Goal: Task Accomplishment & Management: Manage account settings

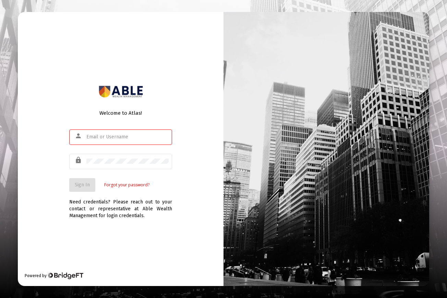
click at [0, 298] on com-1password-button at bounding box center [0, 298] width 0 height 0
type input "[PERSON_NAME][EMAIL_ADDRESS][DOMAIN_NAME]"
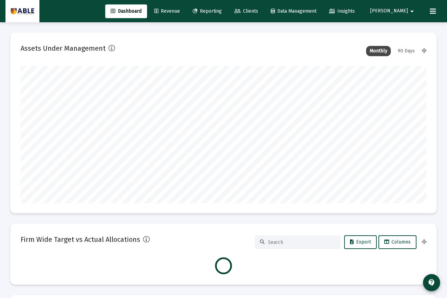
scroll to position [137, 218]
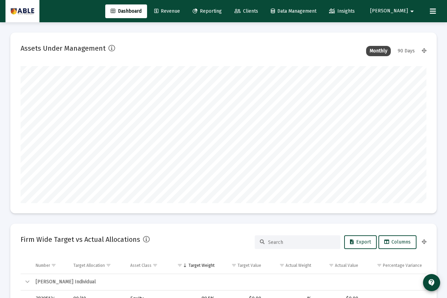
type input "[DATE]"
click at [258, 11] on span "Clients" at bounding box center [246, 11] width 24 height 6
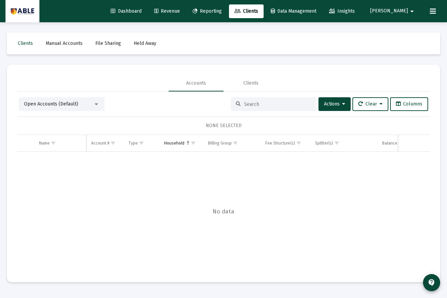
click at [254, 105] on input at bounding box center [277, 104] width 67 height 6
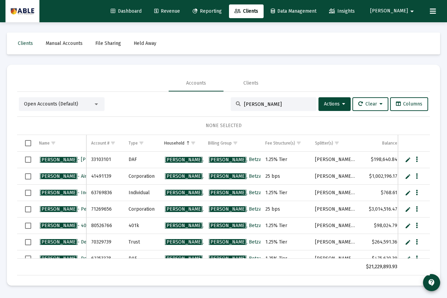
type input "[PERSON_NAME]"
click at [222, 13] on span "Reporting" at bounding box center [207, 11] width 29 height 6
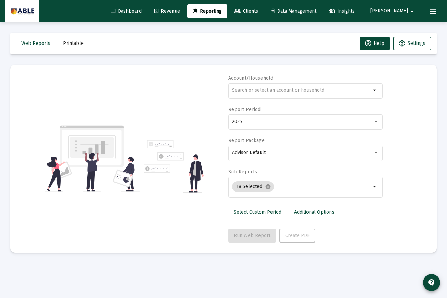
click at [142, 10] on span "Dashboard" at bounding box center [126, 11] width 31 height 6
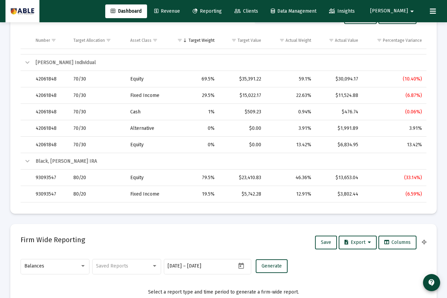
scroll to position [254, 0]
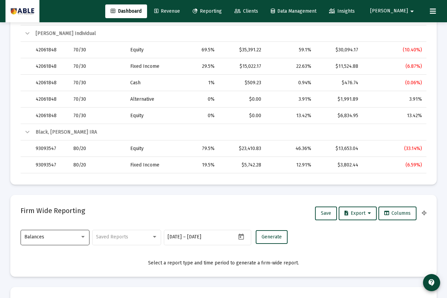
click at [55, 243] on div "Balances" at bounding box center [55, 237] width 62 height 17
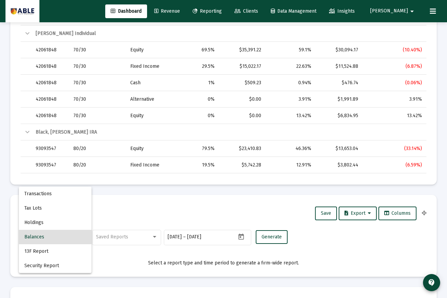
click at [112, 206] on div at bounding box center [223, 149] width 447 height 298
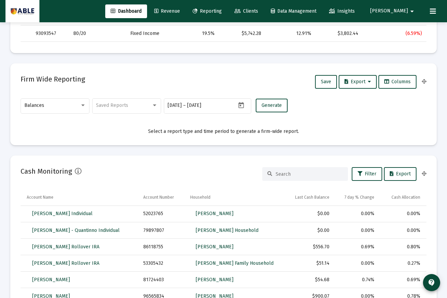
scroll to position [0, 0]
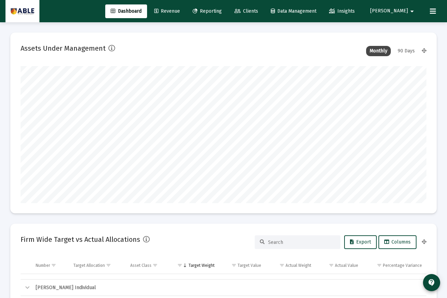
click at [180, 12] on span "Revenue" at bounding box center [167, 11] width 26 height 6
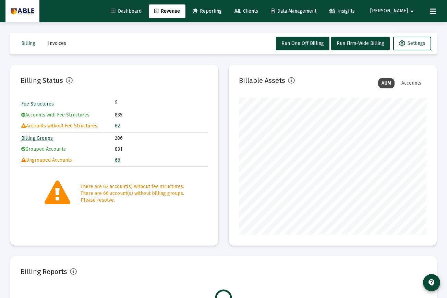
scroll to position [137, 188]
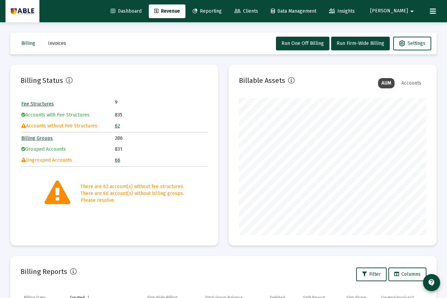
click at [60, 47] on button "Invoices" at bounding box center [57, 44] width 29 height 14
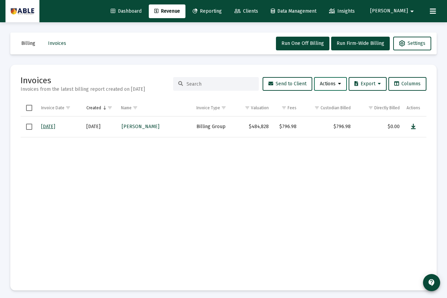
click at [334, 84] on span "Actions" at bounding box center [330, 84] width 21 height 6
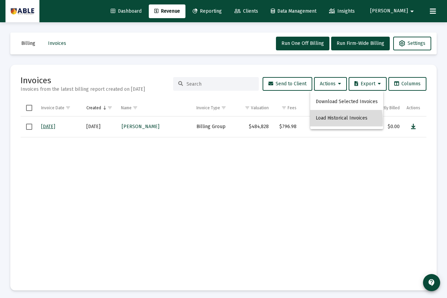
click at [331, 121] on button "Load Historical Invoices" at bounding box center [346, 118] width 73 height 16
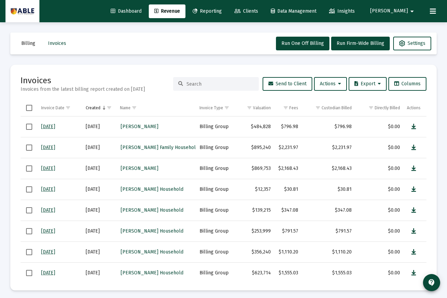
click at [207, 84] on input at bounding box center [220, 84] width 67 height 6
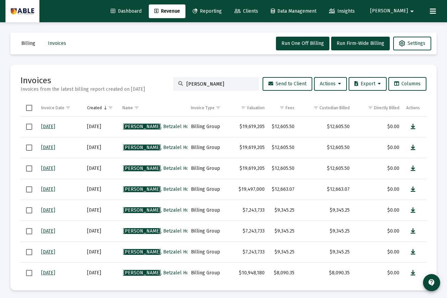
type input "[PERSON_NAME]"
click at [26, 146] on span "Select row" at bounding box center [29, 148] width 6 height 6
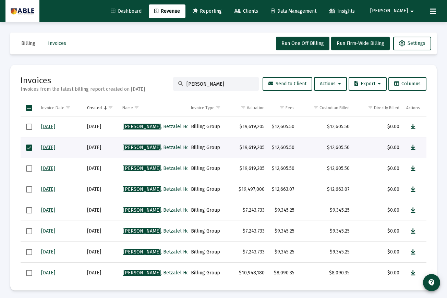
click at [31, 175] on td "Data grid" at bounding box center [29, 168] width 17 height 21
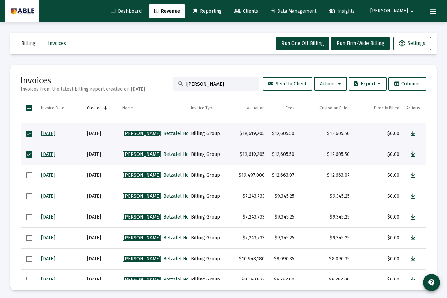
scroll to position [15, 0]
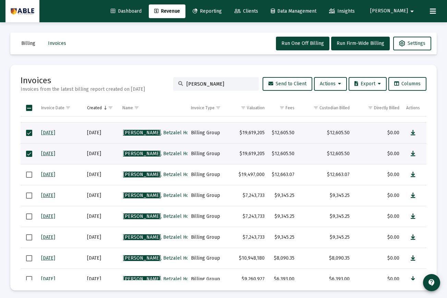
click at [29, 173] on span "Select row" at bounding box center [29, 175] width 6 height 6
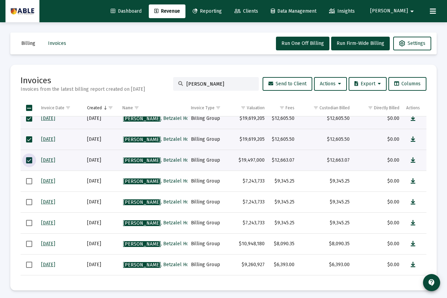
scroll to position [31, 0]
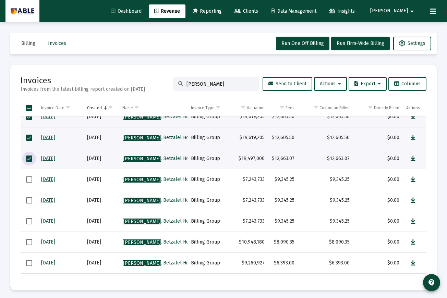
click at [30, 204] on td "Data grid" at bounding box center [29, 200] width 17 height 21
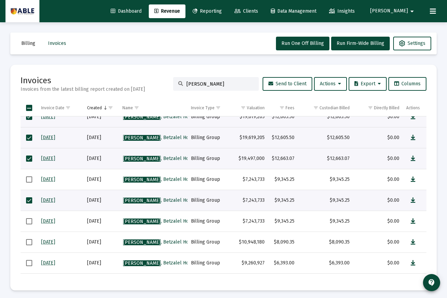
click at [28, 222] on span "Select row" at bounding box center [29, 221] width 6 height 6
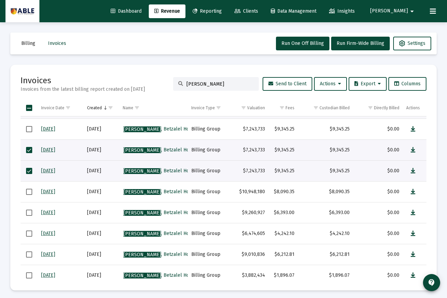
scroll to position [78, 0]
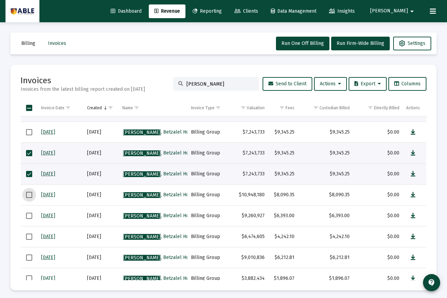
click at [31, 196] on span "Select row" at bounding box center [29, 195] width 6 height 6
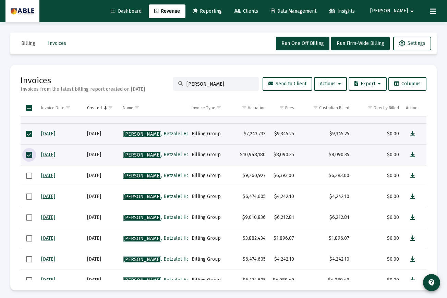
scroll to position [121, 0]
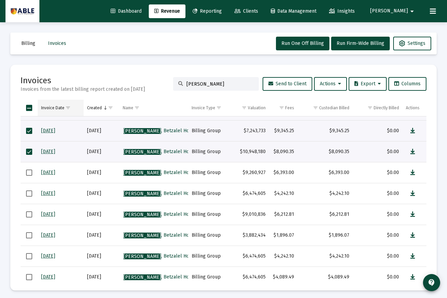
click at [57, 108] on div "Invoice Date" at bounding box center [52, 107] width 23 height 5
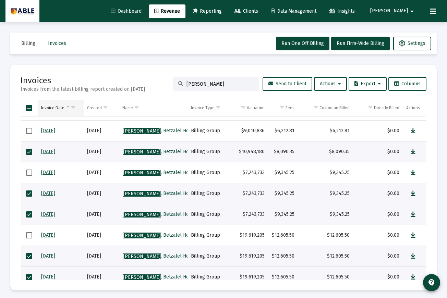
click at [57, 109] on div "Invoice Date" at bounding box center [52, 107] width 23 height 5
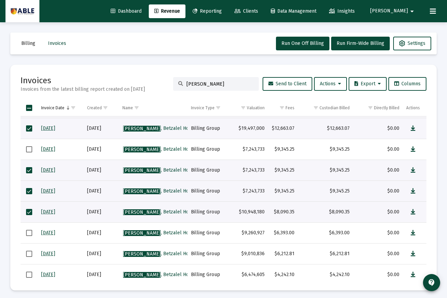
scroll to position [60, 0]
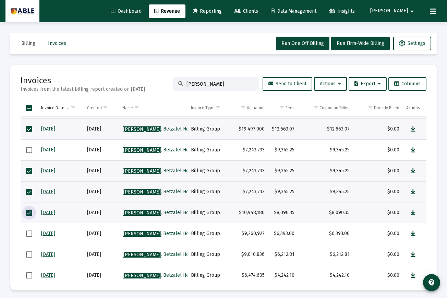
click at [31, 212] on span "Select row" at bounding box center [29, 213] width 6 height 6
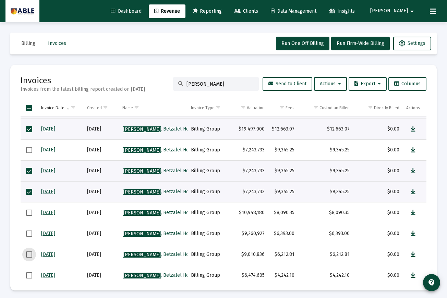
click at [29, 255] on span "Select row" at bounding box center [29, 255] width 6 height 6
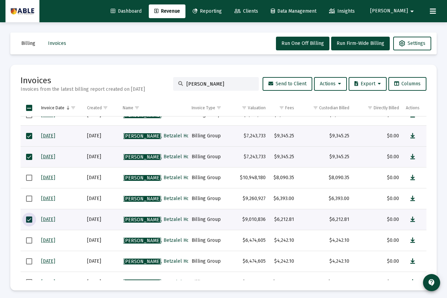
scroll to position [96, 0]
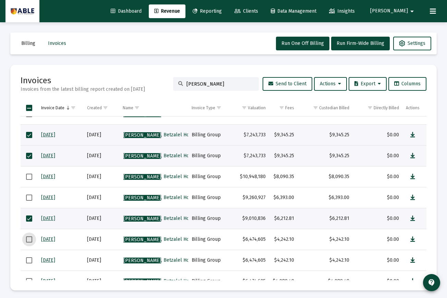
click at [30, 239] on span "Select row" at bounding box center [29, 240] width 6 height 6
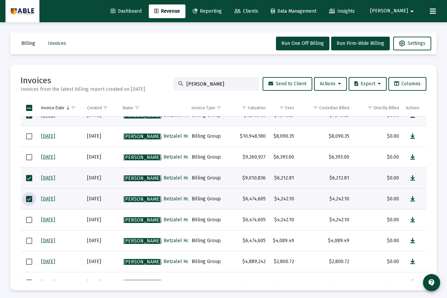
scroll to position [139, 0]
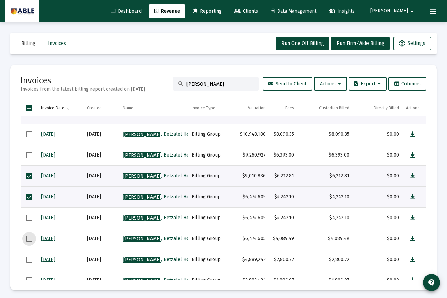
click at [30, 239] on span "Select row" at bounding box center [29, 239] width 6 height 6
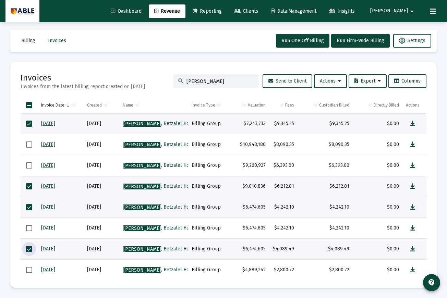
scroll to position [124, 0]
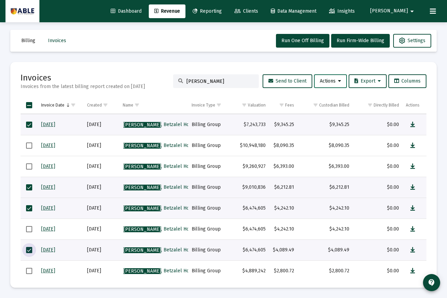
click at [335, 82] on span "Actions" at bounding box center [330, 81] width 21 height 6
click at [416, 93] on div at bounding box center [223, 149] width 447 height 298
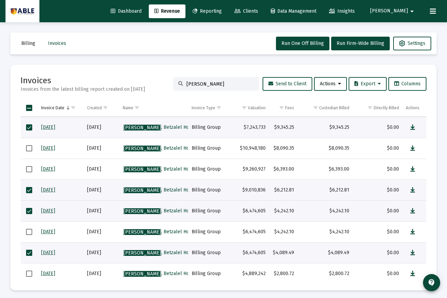
scroll to position [0, 0]
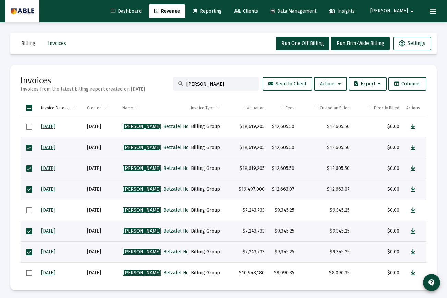
click at [29, 105] on span "Select all" at bounding box center [29, 108] width 6 height 6
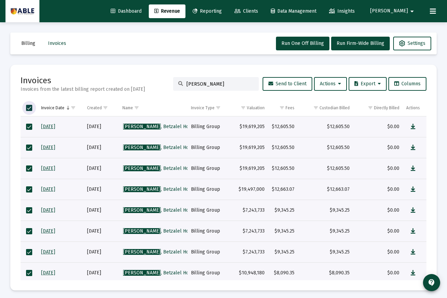
click at [28, 109] on span "Select all" at bounding box center [29, 108] width 6 height 6
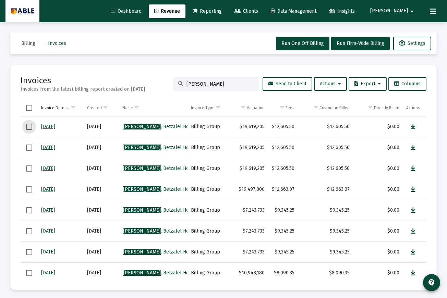
click at [29, 124] on span "Select row" at bounding box center [29, 127] width 6 height 6
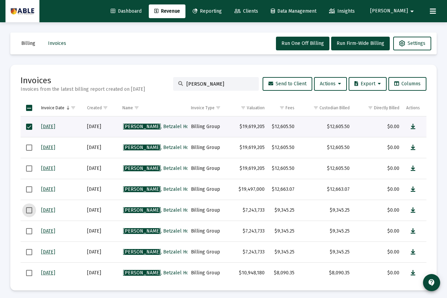
click at [29, 210] on span "Select row" at bounding box center [29, 210] width 6 height 6
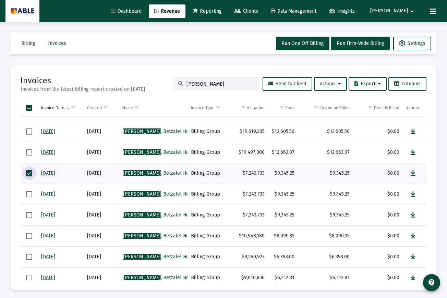
scroll to position [37, 0]
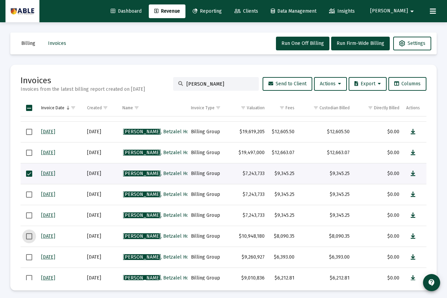
click at [28, 236] on span "Select row" at bounding box center [29, 236] width 6 height 6
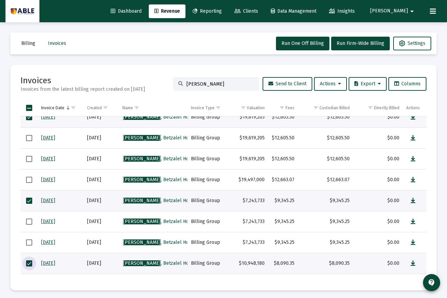
scroll to position [15, 0]
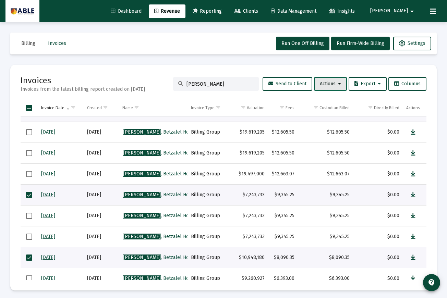
click at [332, 85] on span "Actions" at bounding box center [330, 84] width 21 height 6
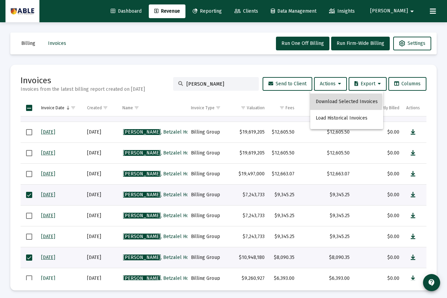
click at [331, 101] on button "Download Selected Invoices" at bounding box center [346, 102] width 73 height 16
click at [226, 28] on div "Billing Invoices Run One Off Billing Run Firm-Wide Billing Settings Invoices In…" at bounding box center [223, 161] width 447 height 279
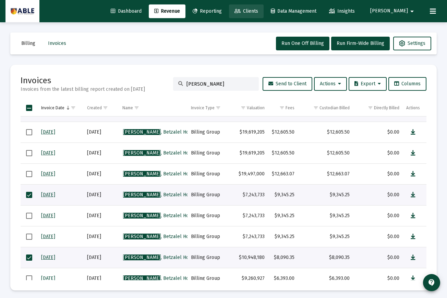
click at [241, 12] on icon at bounding box center [237, 11] width 6 height 5
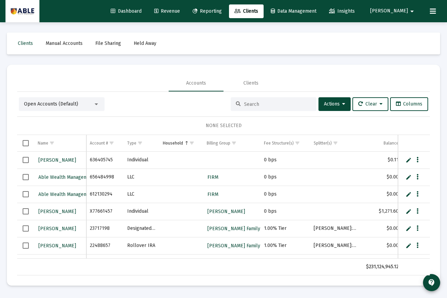
click at [261, 100] on div at bounding box center [274, 104] width 86 height 14
click at [261, 101] on div at bounding box center [274, 104] width 86 height 14
click at [259, 106] on input at bounding box center [277, 104] width 67 height 6
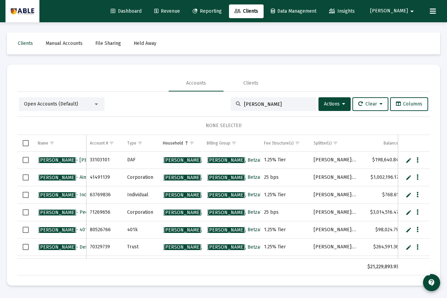
type input "[PERSON_NAME]"
click at [186, 157] on span "[PERSON_NAME] Household" at bounding box center [206, 160] width 84 height 6
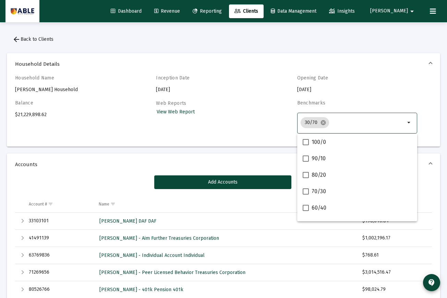
click at [335, 121] on input "Selection" at bounding box center [368, 122] width 73 height 5
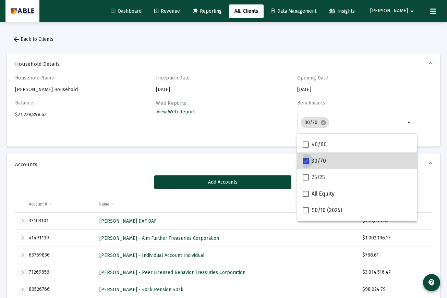
click at [306, 163] on span at bounding box center [306, 161] width 6 height 6
click at [306, 164] on input "30/70" at bounding box center [305, 164] width 0 height 0
checkbox input "false"
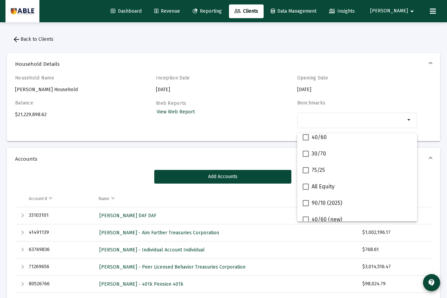
scroll to position [104, 0]
click at [257, 150] on mat-expansion-panel-header "Accounts" at bounding box center [223, 159] width 433 height 22
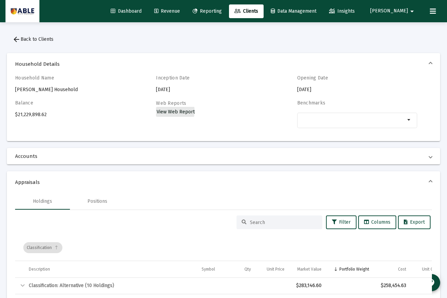
click at [173, 111] on span "View Web Report" at bounding box center [176, 112] width 38 height 6
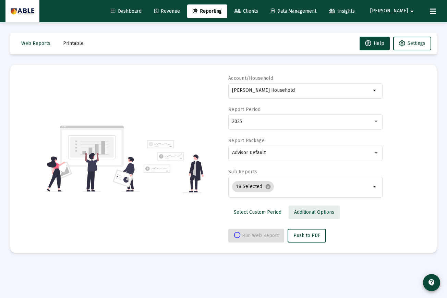
click at [299, 211] on span "Additional Options" at bounding box center [314, 212] width 40 height 6
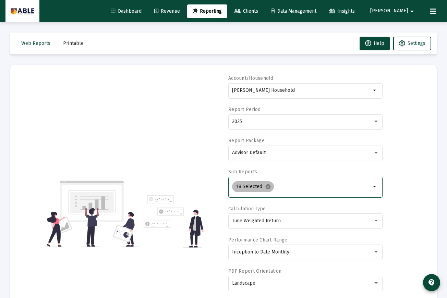
click at [278, 191] on div "18 Selected cancel" at bounding box center [302, 187] width 142 height 14
click at [268, 188] on mat-icon "cancel" at bounding box center [268, 187] width 6 height 6
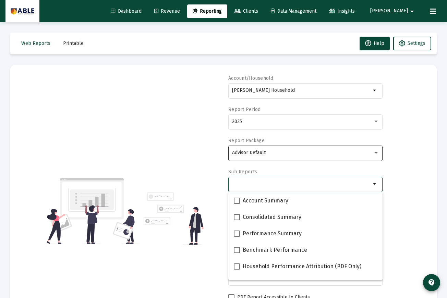
select select "View all"
click at [274, 154] on div "Advisor Default" at bounding box center [302, 152] width 141 height 5
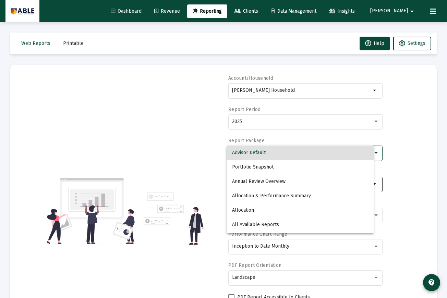
scroll to position [329, 0]
click at [194, 164] on div at bounding box center [223, 149] width 447 height 298
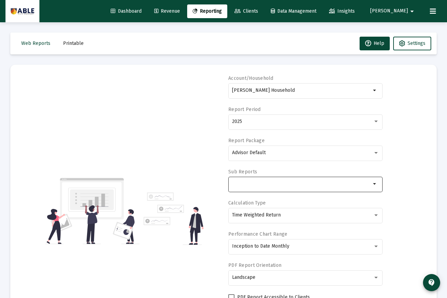
click at [257, 184] on input "Selection" at bounding box center [301, 183] width 139 height 5
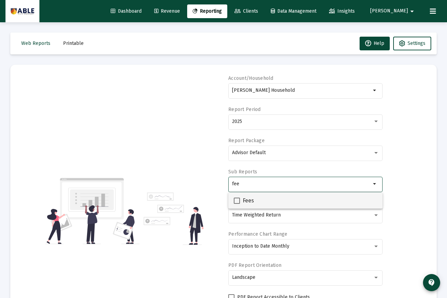
type input "fee"
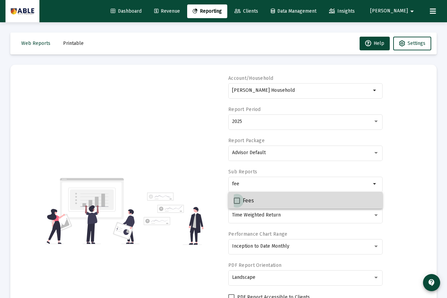
click at [238, 199] on span at bounding box center [237, 201] width 6 height 6
click at [237, 204] on input "Fees" at bounding box center [237, 204] width 0 height 0
checkbox input "true"
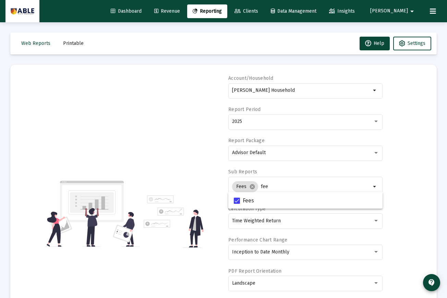
click at [215, 150] on div "Account/Household [PERSON_NAME] Household arrow_drop_down Report Period 2025 Re…" at bounding box center [224, 214] width 406 height 278
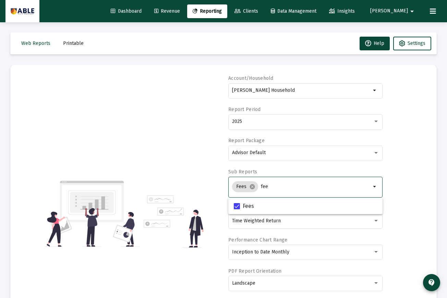
click at [269, 188] on input "fee" at bounding box center [316, 186] width 110 height 5
type input "f"
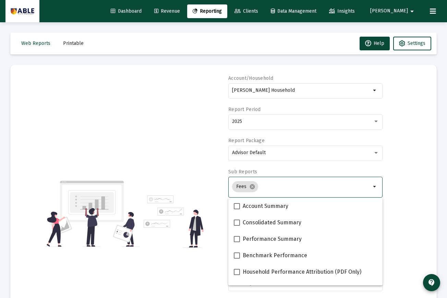
click at [407, 128] on div "Account/Household [PERSON_NAME] Household arrow_drop_down Report Period 2025 Re…" at bounding box center [224, 214] width 406 height 278
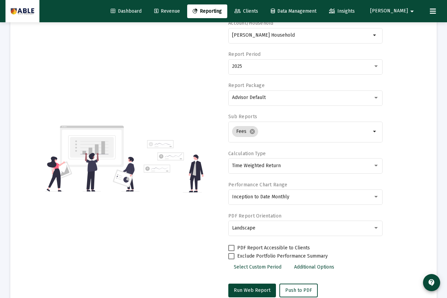
scroll to position [159, 0]
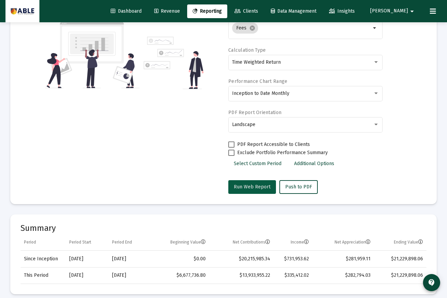
click at [256, 188] on span "Run Web Report" at bounding box center [252, 187] width 37 height 6
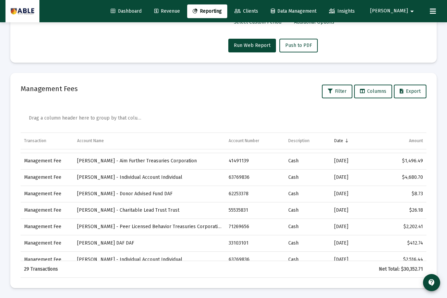
scroll to position [366, 0]
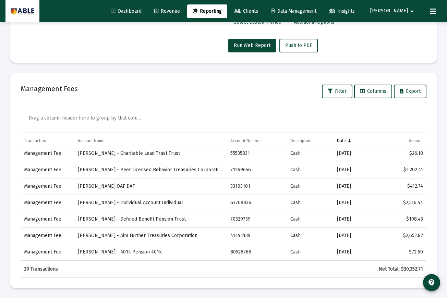
click at [411, 269] on div "Net Total: $30,352.71" at bounding box center [395, 269] width 55 height 7
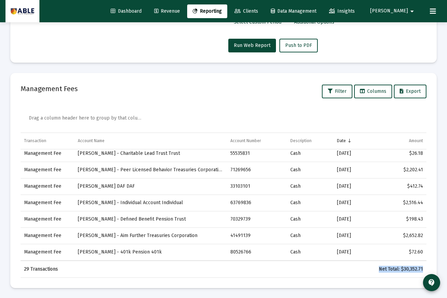
click at [405, 264] on td "Net Total: $30,352.71" at bounding box center [396, 269] width 62 height 16
click at [408, 269] on div "Net Total: $30,352.71" at bounding box center [395, 269] width 55 height 7
copy div "30,352.71"
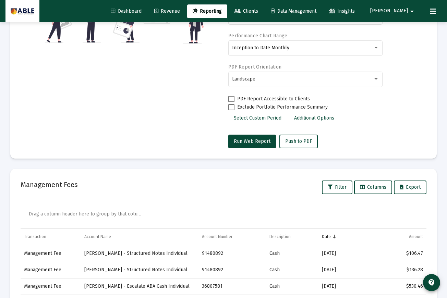
scroll to position [204, 0]
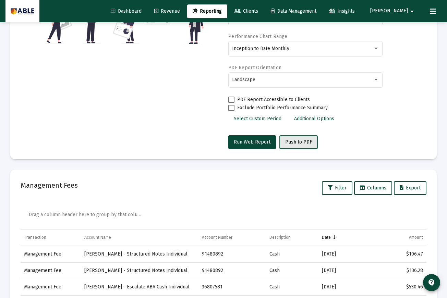
click at [298, 142] on span "Push to PDF" at bounding box center [298, 142] width 27 height 6
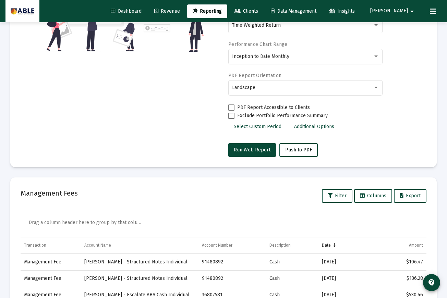
scroll to position [194, 0]
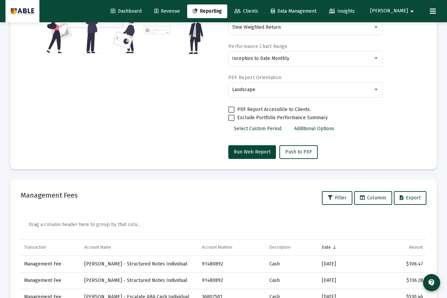
click at [222, 11] on span "Reporting" at bounding box center [207, 11] width 29 height 6
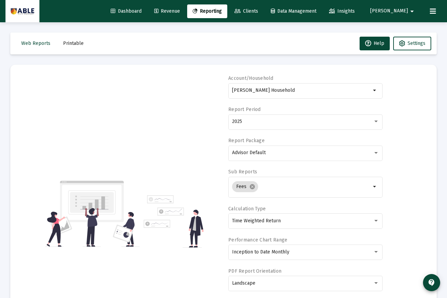
click at [75, 43] on span "Printable" at bounding box center [73, 43] width 21 height 6
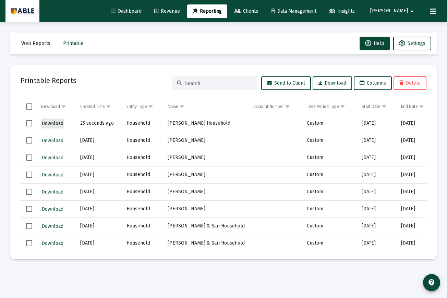
click at [55, 125] on span "Download" at bounding box center [53, 124] width 22 height 6
click at [45, 44] on span "Web Reports" at bounding box center [35, 43] width 29 height 6
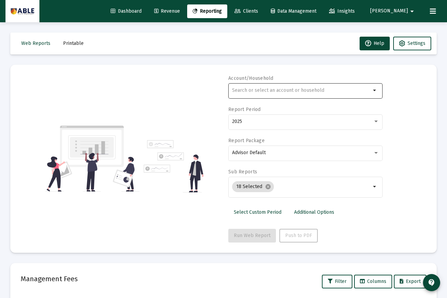
click at [250, 88] on input "text" at bounding box center [301, 90] width 139 height 5
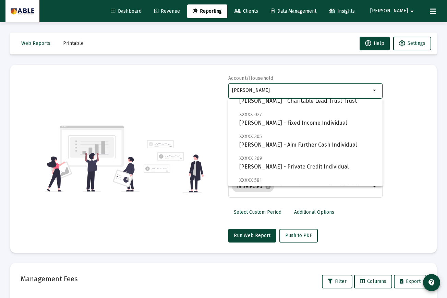
scroll to position [269, 0]
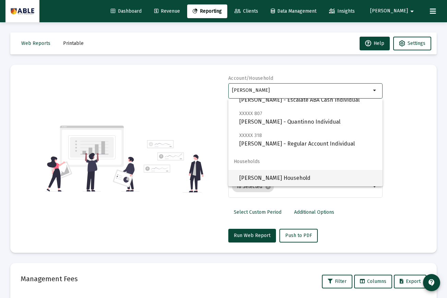
click at [272, 180] on span "[PERSON_NAME] Household" at bounding box center [308, 178] width 138 height 16
type input "[PERSON_NAME] Household"
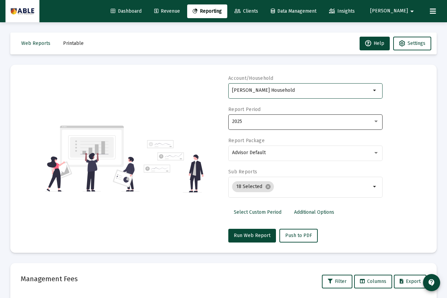
click at [250, 123] on div "2025" at bounding box center [302, 121] width 141 height 5
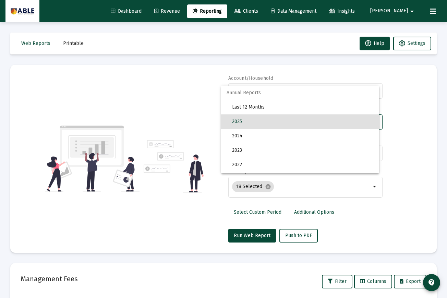
click at [199, 108] on div at bounding box center [223, 149] width 447 height 298
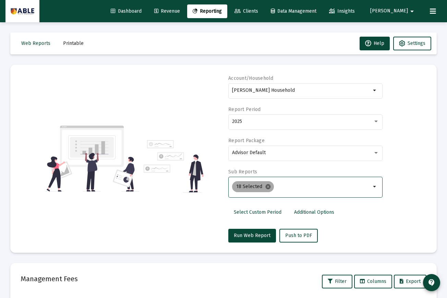
click at [269, 187] on mat-icon "cancel" at bounding box center [268, 187] width 6 height 6
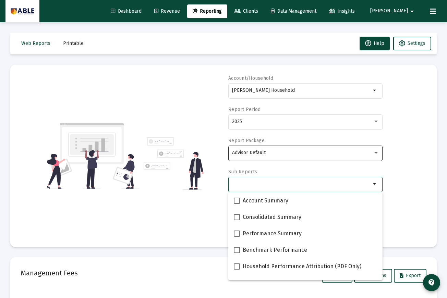
click at [274, 156] on div "Advisor Default" at bounding box center [305, 152] width 147 height 17
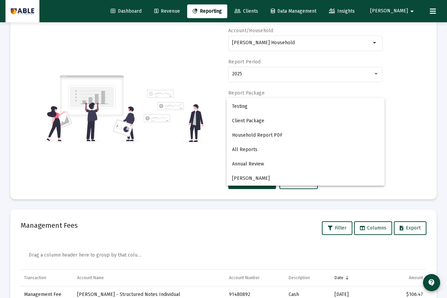
scroll to position [85, 0]
click at [415, 121] on div at bounding box center [223, 149] width 447 height 298
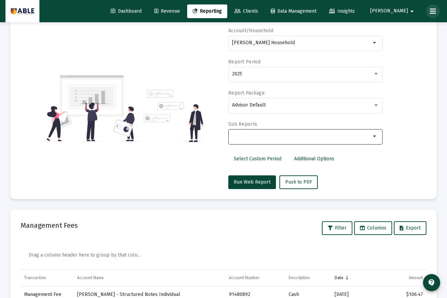
click at [435, 10] on icon at bounding box center [433, 11] width 6 height 8
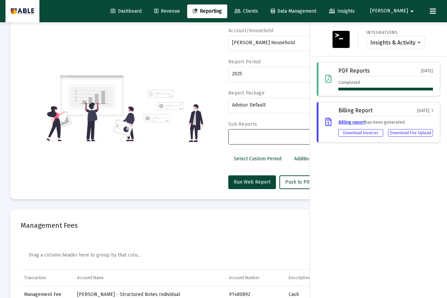
click at [404, 14] on button "[PERSON_NAME]" at bounding box center [393, 11] width 62 height 14
click at [402, 28] on link "Settings" at bounding box center [410, 29] width 41 height 16
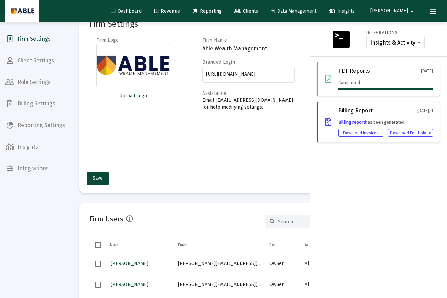
click at [32, 127] on div at bounding box center [223, 149] width 447 height 298
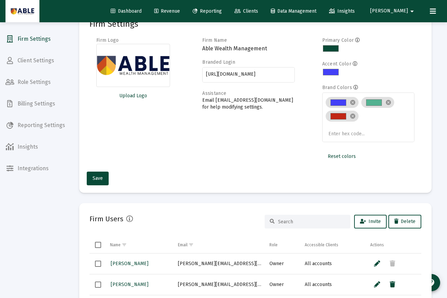
click at [32, 125] on div "Dashboard Revenue Reporting Clients Data Management Insights [PERSON_NAME] Inte…" at bounding box center [223, 127] width 447 height 298
click at [32, 125] on span "Reporting Settings" at bounding box center [35, 125] width 71 height 16
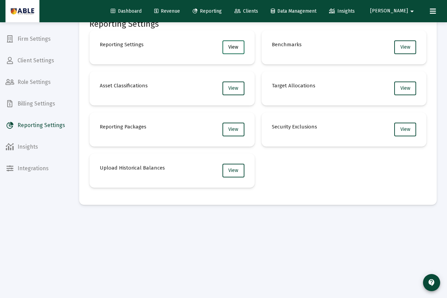
click at [235, 45] on span "View" at bounding box center [233, 47] width 10 height 6
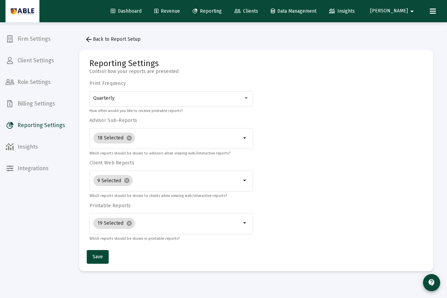
click at [91, 40] on mat-icon "arrow_back" at bounding box center [89, 39] width 8 height 8
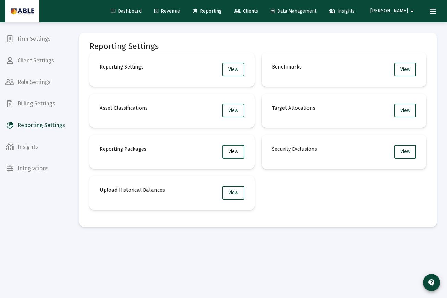
click at [234, 152] on span "View" at bounding box center [233, 152] width 10 height 6
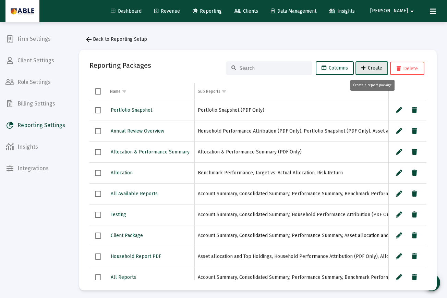
click at [369, 69] on span "Create" at bounding box center [371, 68] width 21 height 6
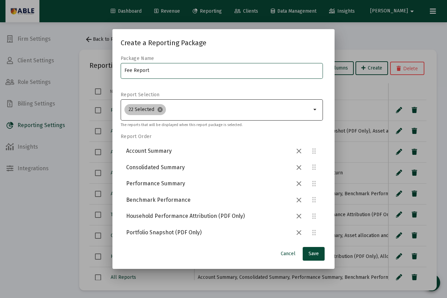
type input "Fee Report"
click at [162, 111] on mat-icon "cancel" at bounding box center [160, 110] width 6 height 6
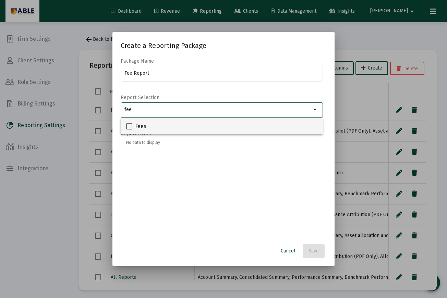
type input "fee"
click at [149, 126] on div "Fees" at bounding box center [221, 126] width 191 height 16
checkbox input "true"
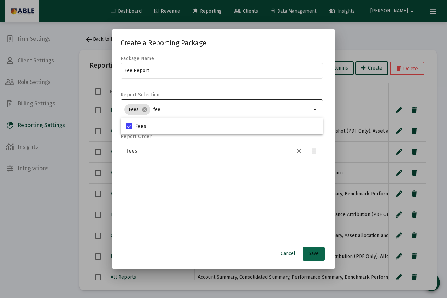
click at [314, 253] on span "Save" at bounding box center [314, 254] width 10 height 6
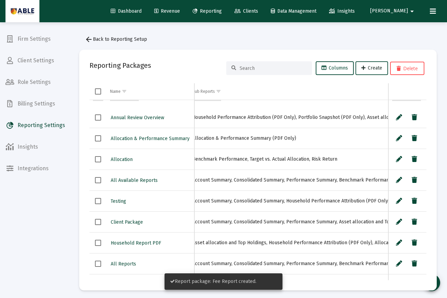
scroll to position [31, 0]
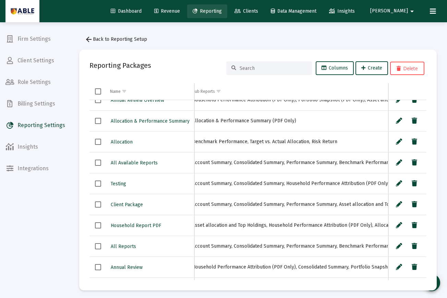
click at [222, 12] on span "Reporting" at bounding box center [207, 11] width 29 height 6
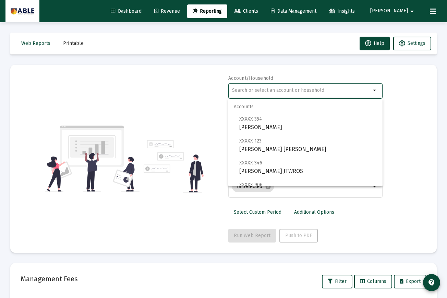
click at [252, 93] on input "text" at bounding box center [301, 90] width 139 height 5
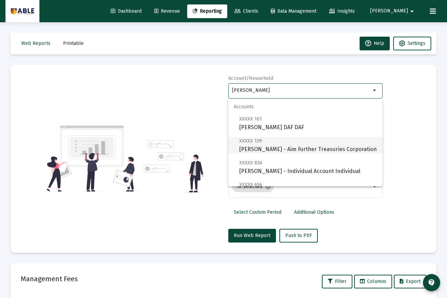
scroll to position [269, 0]
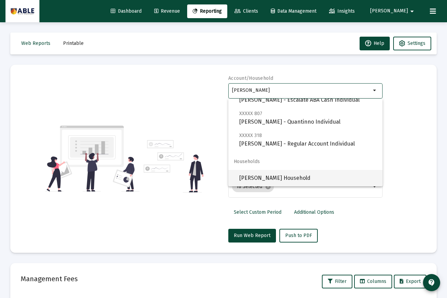
click at [255, 179] on span "[PERSON_NAME] Household" at bounding box center [308, 178] width 138 height 16
type input "[PERSON_NAME] Household"
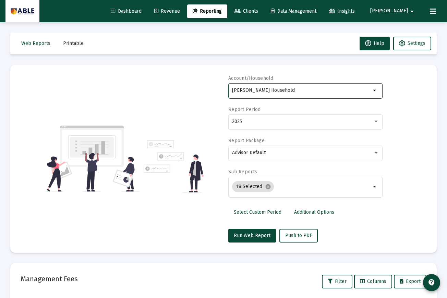
click at [322, 216] on link "Additional Options" at bounding box center [314, 213] width 51 height 14
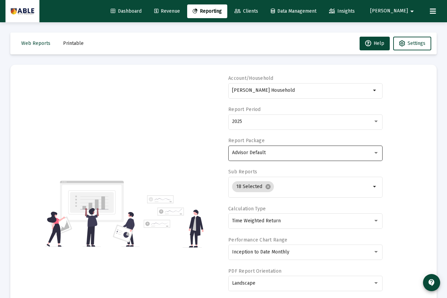
click at [277, 155] on div "Advisor Default" at bounding box center [302, 152] width 141 height 5
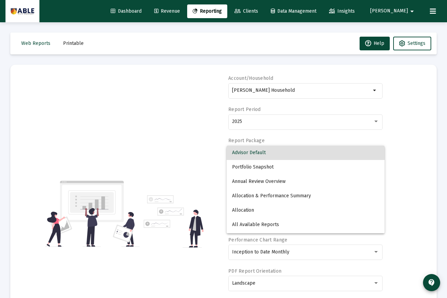
scroll to position [99, 0]
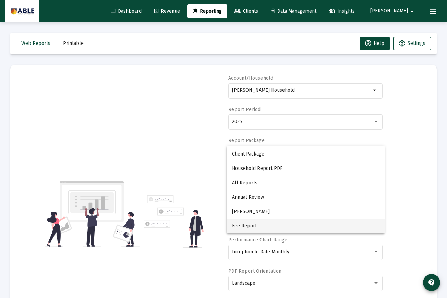
click at [259, 227] on span "Fee Report" at bounding box center [305, 226] width 147 height 14
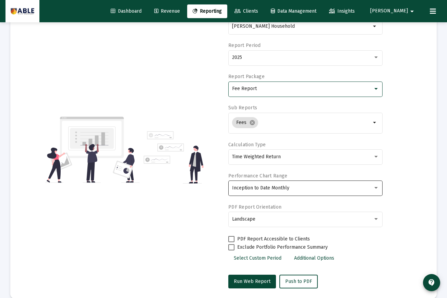
scroll to position [113, 0]
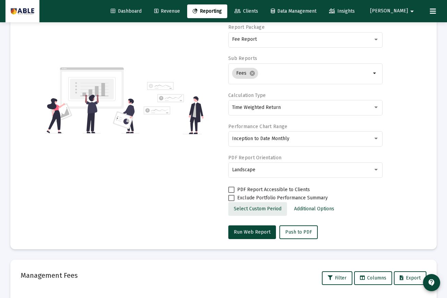
click at [267, 207] on span "Select Custom Period" at bounding box center [258, 209] width 48 height 6
click at [258, 208] on span "Select Standard Period" at bounding box center [259, 209] width 51 height 6
click at [308, 209] on span "Additional Options" at bounding box center [314, 209] width 40 height 6
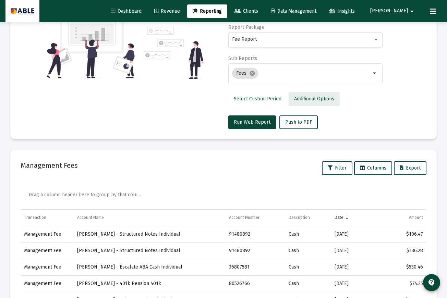
scroll to position [58, 0]
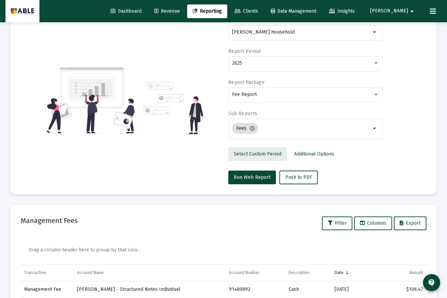
click at [258, 154] on span "Select Custom Period" at bounding box center [258, 154] width 48 height 6
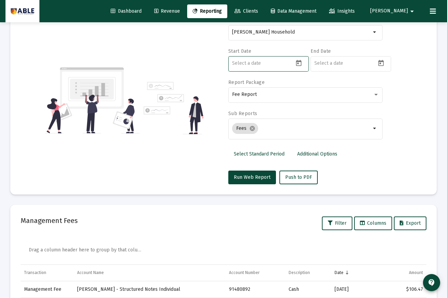
click at [249, 62] on input at bounding box center [263, 63] width 62 height 5
click at [298, 65] on icon "Open calendar" at bounding box center [298, 63] width 7 height 7
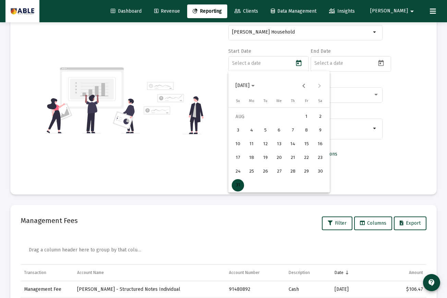
click at [250, 84] on span "[DATE]" at bounding box center [243, 86] width 14 height 6
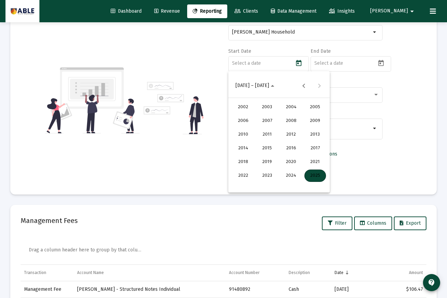
click at [318, 177] on div "2025" at bounding box center [315, 176] width 22 height 12
click at [240, 118] on div "JAN" at bounding box center [243, 121] width 22 height 12
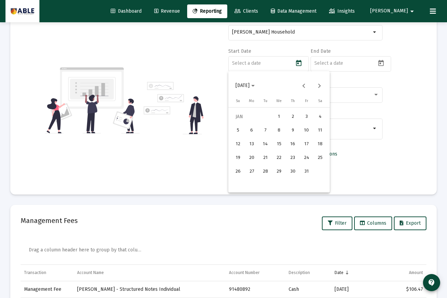
click at [251, 141] on div "13" at bounding box center [251, 144] width 12 height 12
type input "[DATE]"
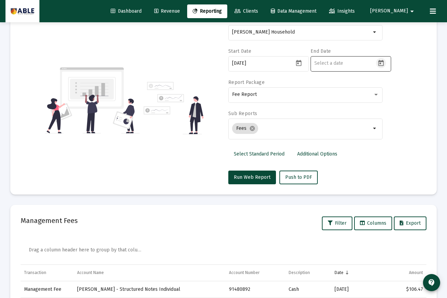
click at [382, 65] on icon "Open calendar" at bounding box center [380, 63] width 5 height 6
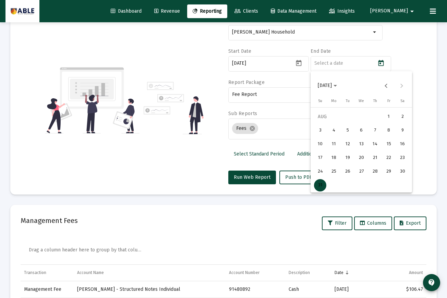
click at [321, 187] on div "31" at bounding box center [320, 185] width 12 height 12
type input "[DATE]"
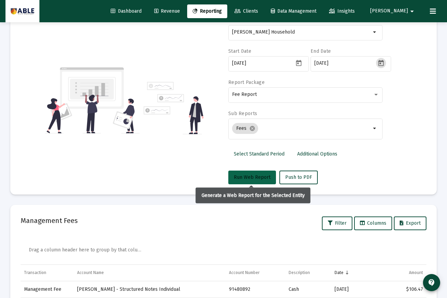
click at [256, 173] on button "Run Web Report" at bounding box center [252, 178] width 48 height 14
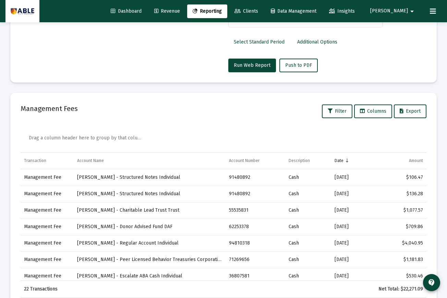
scroll to position [190, 0]
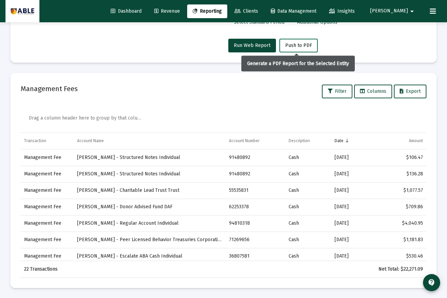
click at [300, 48] on span "Push to PDF" at bounding box center [298, 46] width 27 height 6
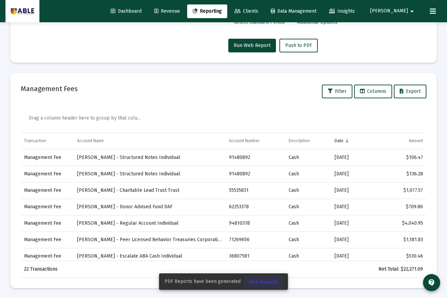
click at [261, 285] on span "View Reports" at bounding box center [263, 282] width 29 height 6
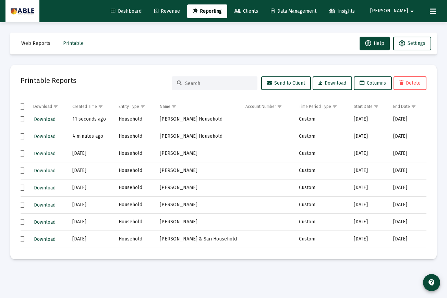
scroll to position [0, 8]
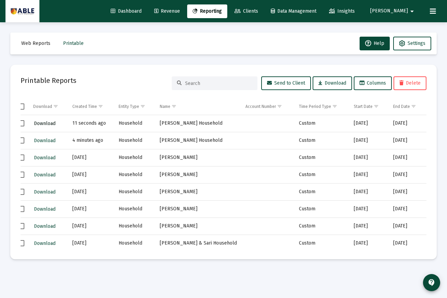
click at [44, 123] on span "Download" at bounding box center [45, 124] width 22 height 6
